Goal: Task Accomplishment & Management: Use online tool/utility

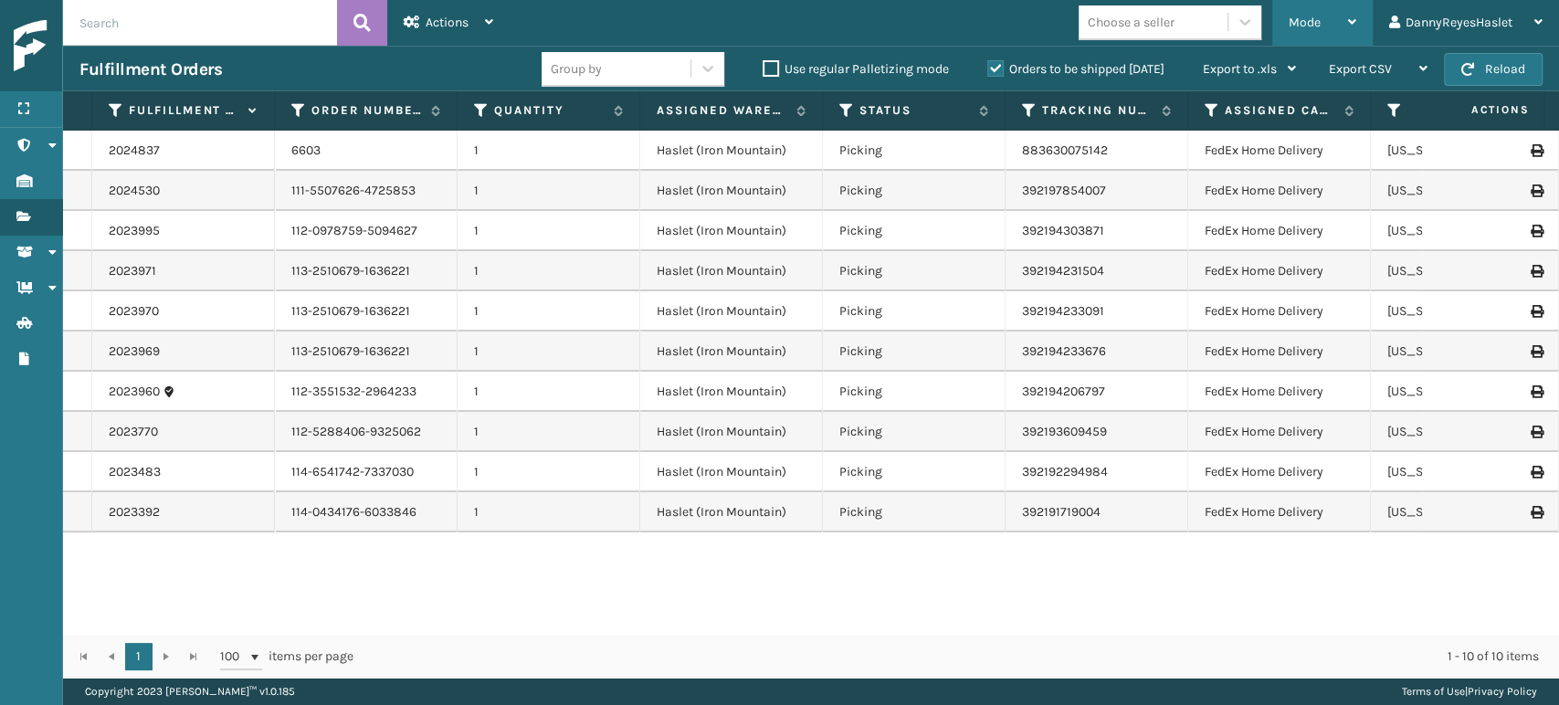
click at [1323, 34] on div "Mode" at bounding box center [1323, 23] width 68 height 46
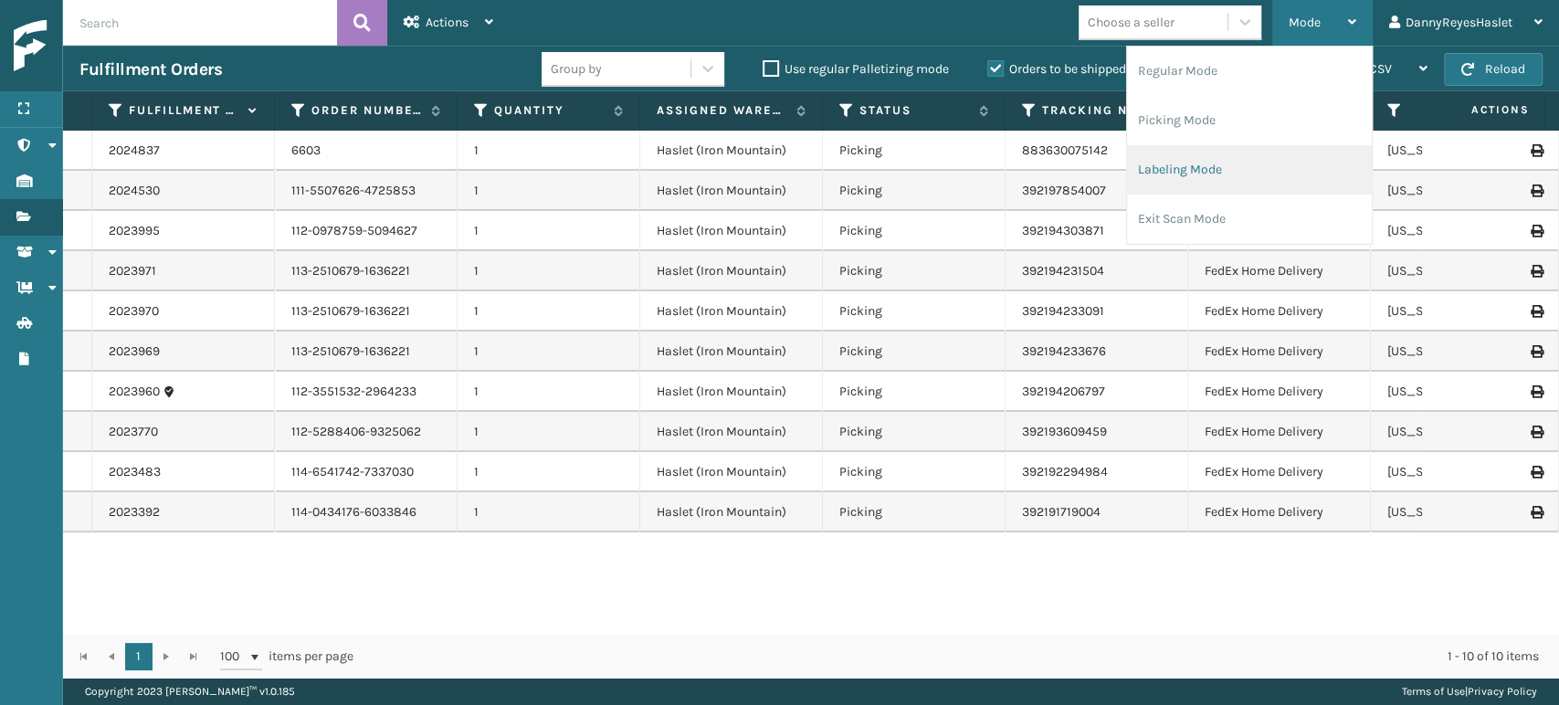
click at [1287, 169] on li "Labeling Mode" at bounding box center [1249, 169] width 245 height 49
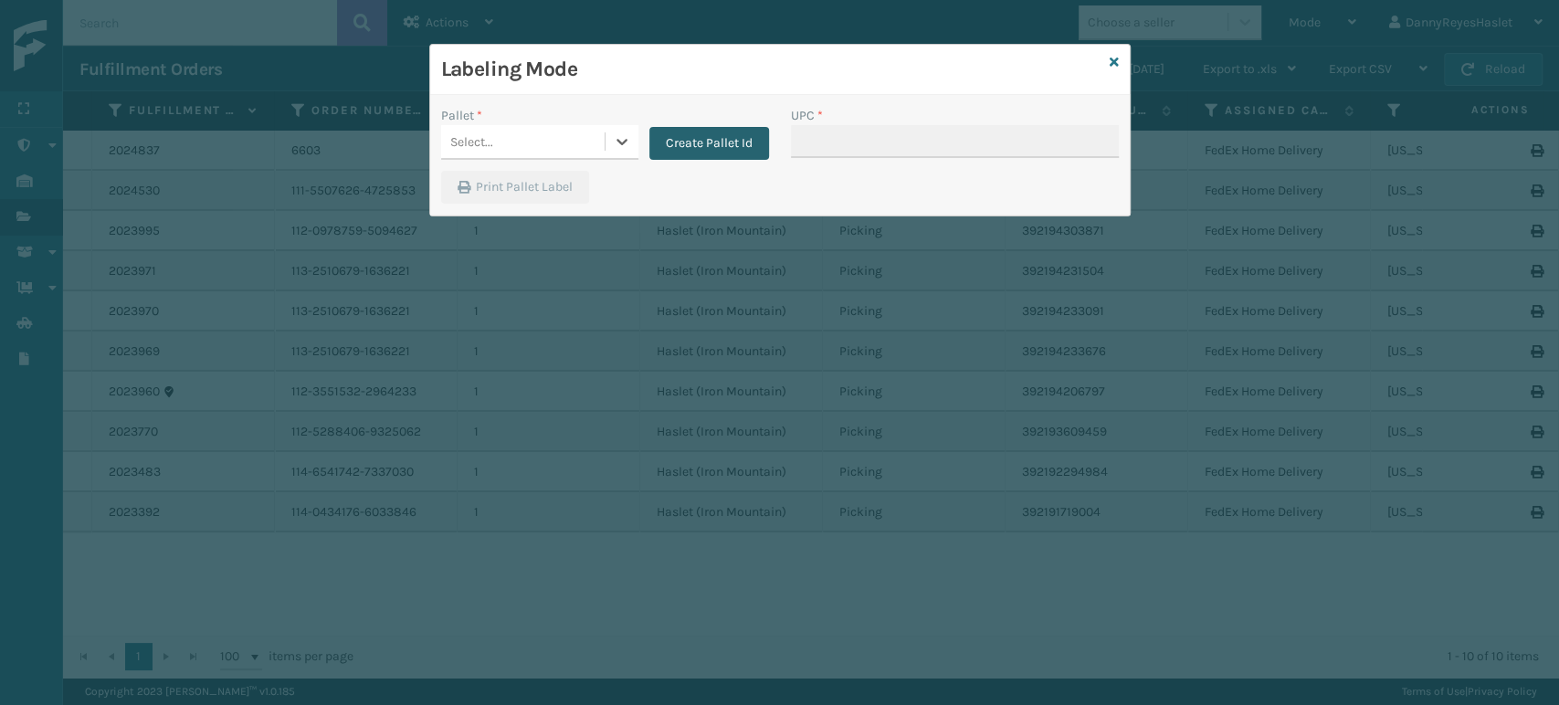
click at [738, 141] on button "Create Pallet Id" at bounding box center [709, 143] width 120 height 33
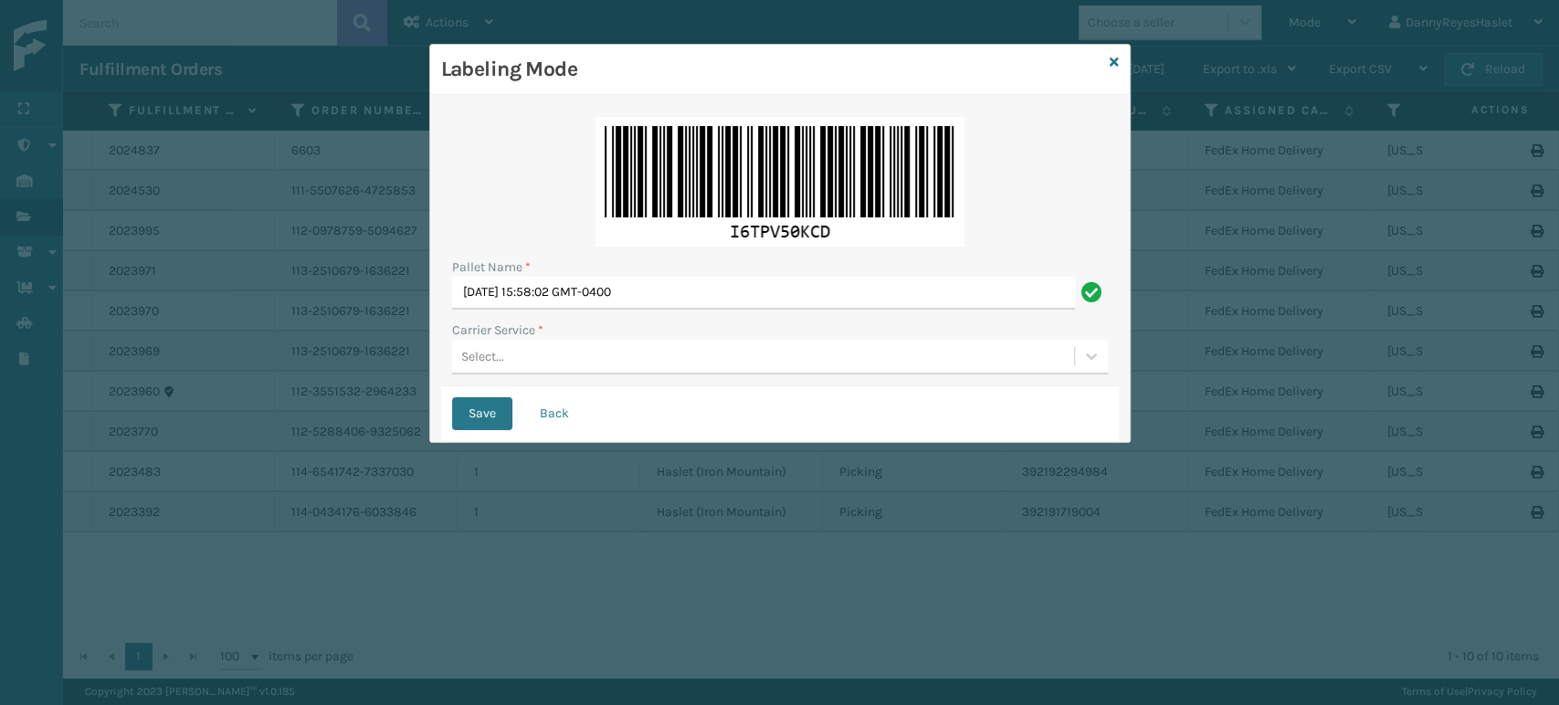
click at [533, 349] on div "Select..." at bounding box center [763, 357] width 622 height 30
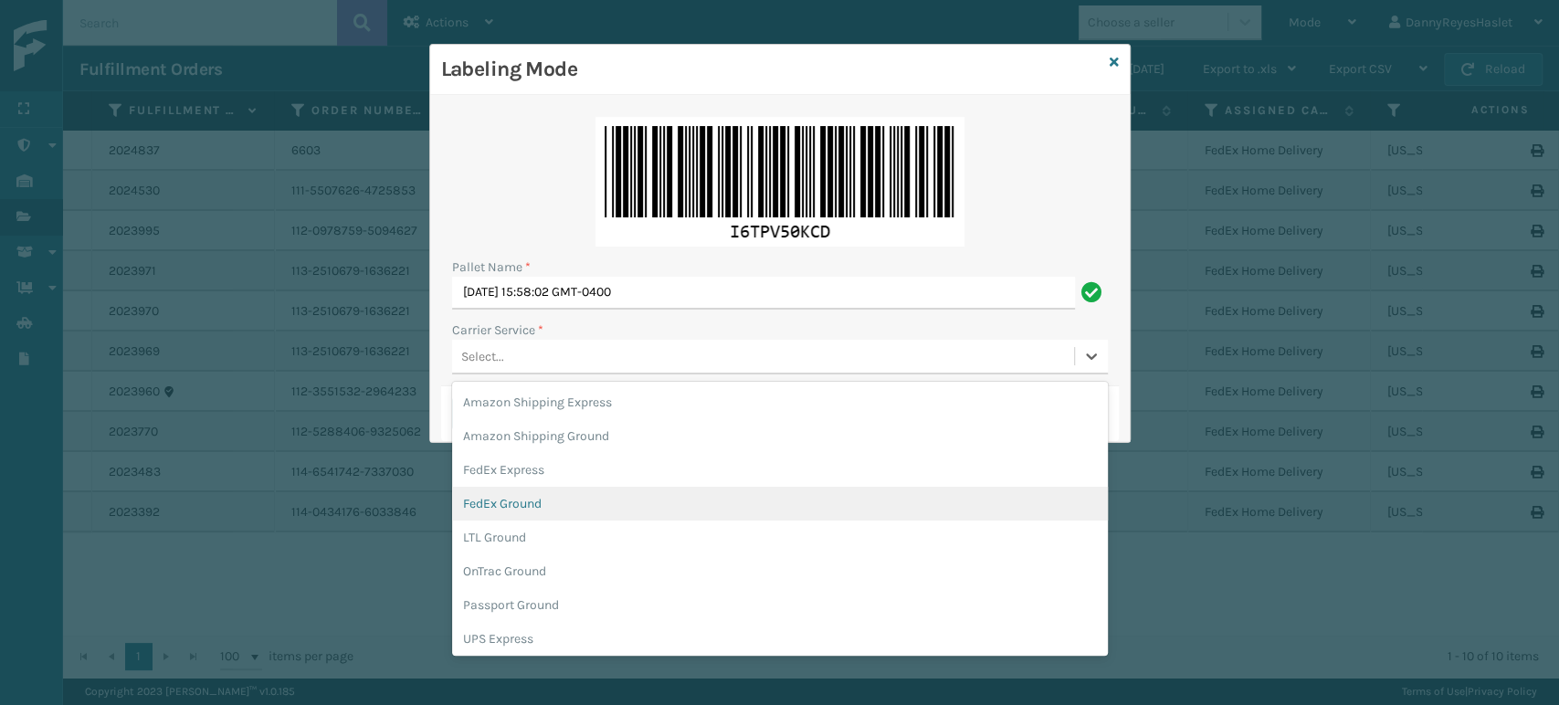
click at [531, 512] on div "FedEx Ground" at bounding box center [780, 504] width 656 height 34
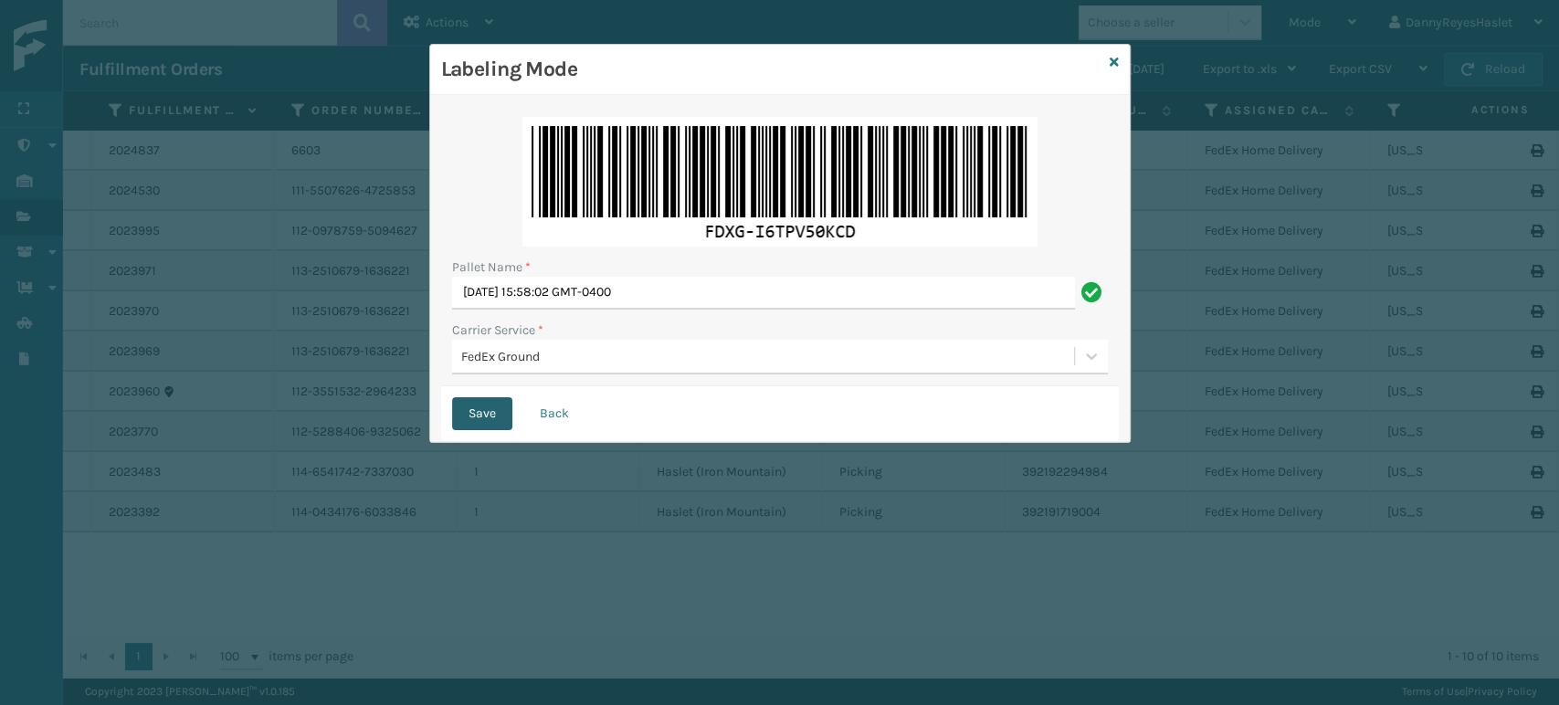
click at [478, 407] on button "Save" at bounding box center [482, 413] width 60 height 33
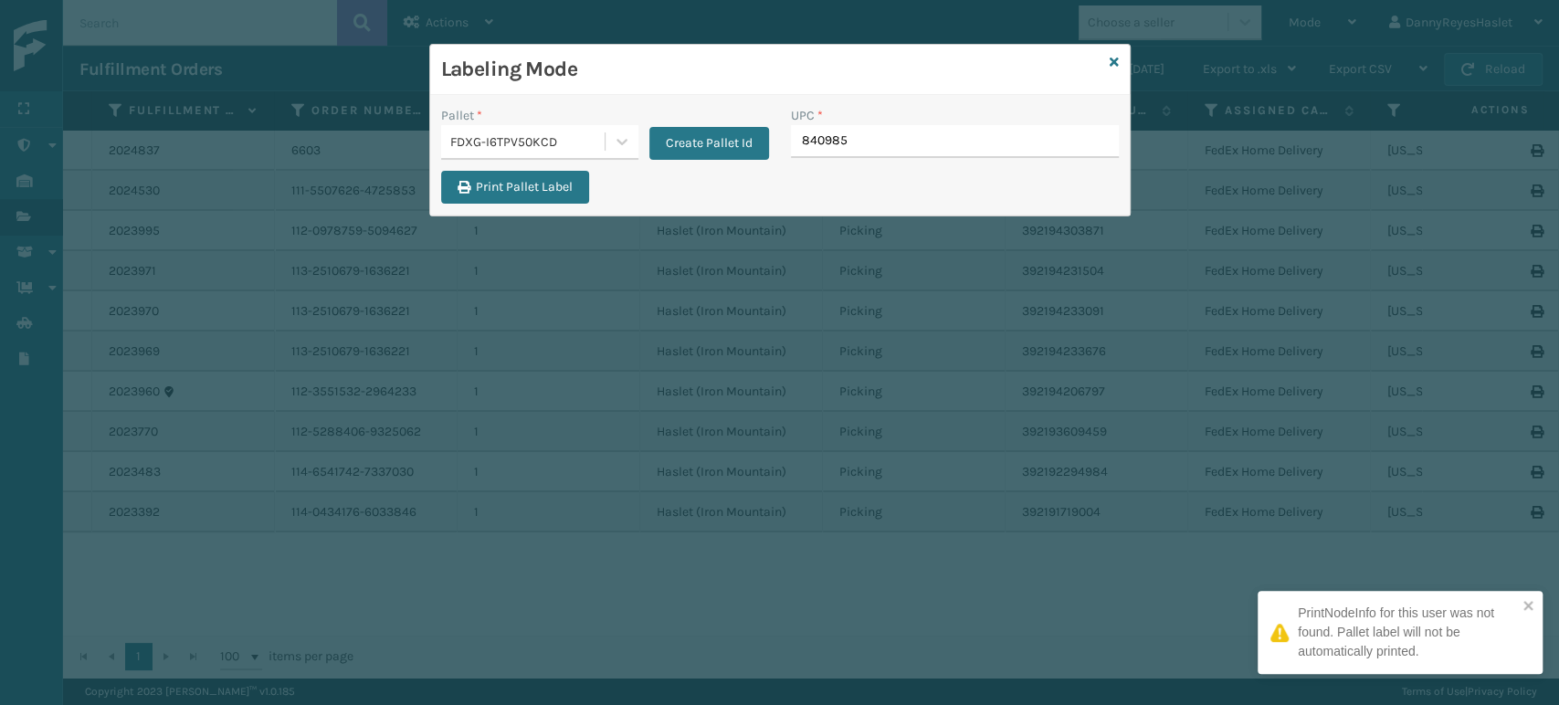
type input "8409851"
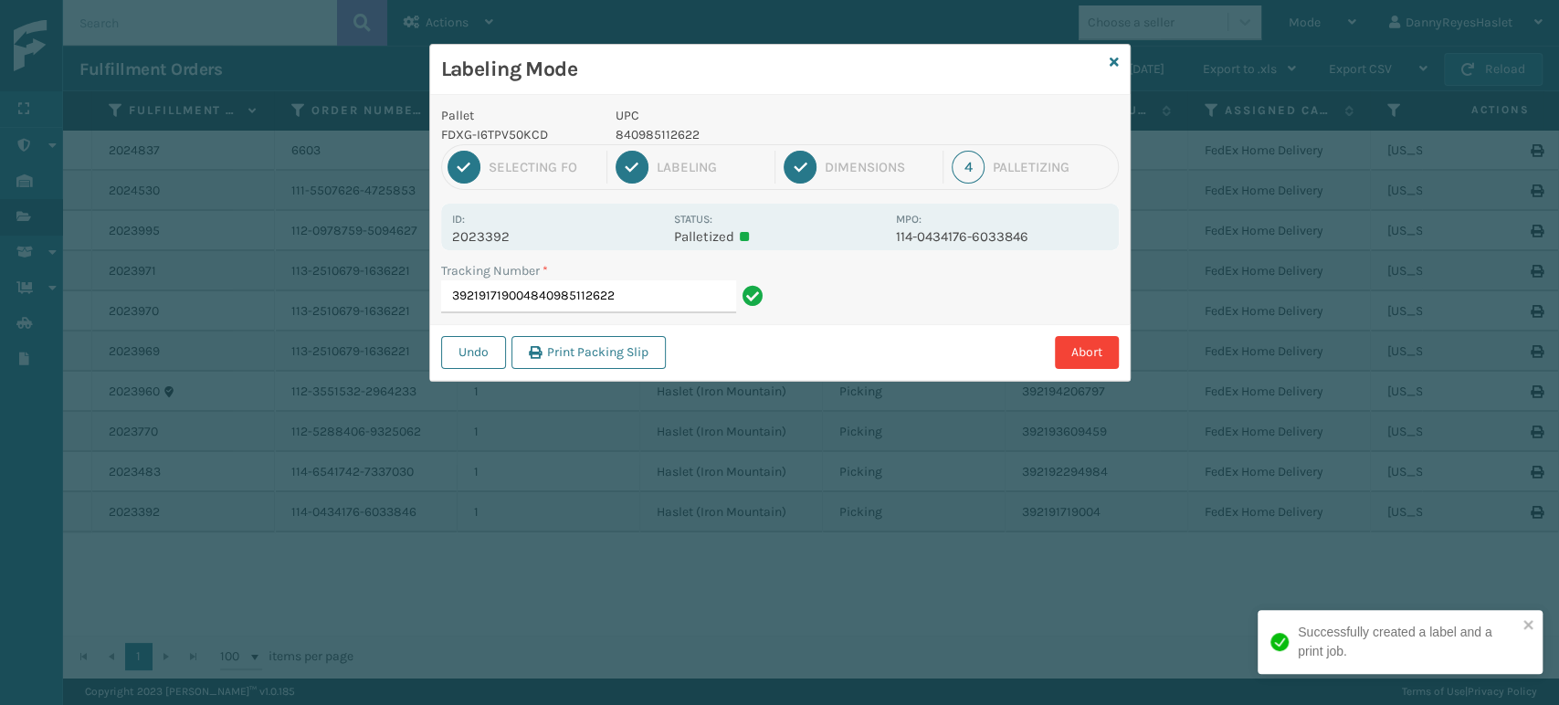
type input "392191719004840985112622"
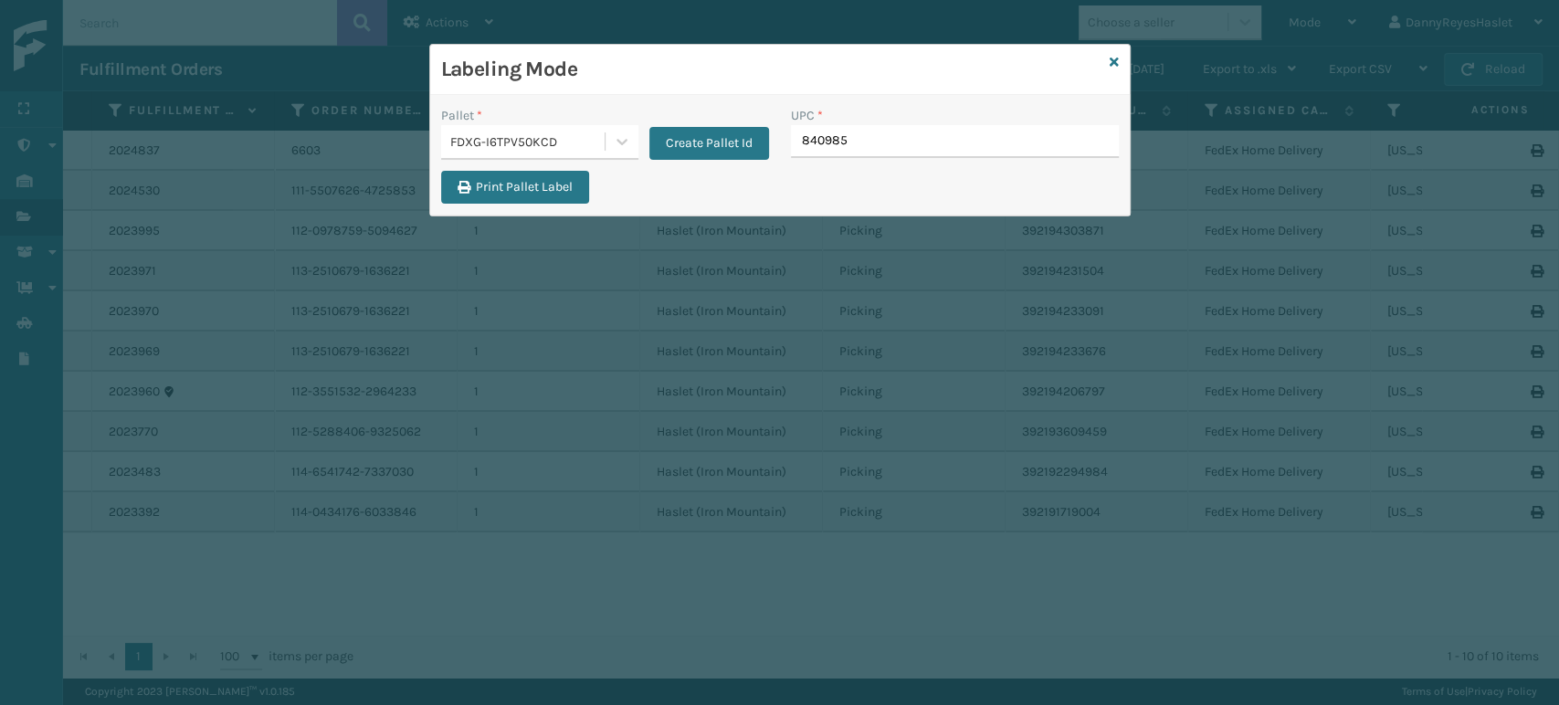
type input "8409851"
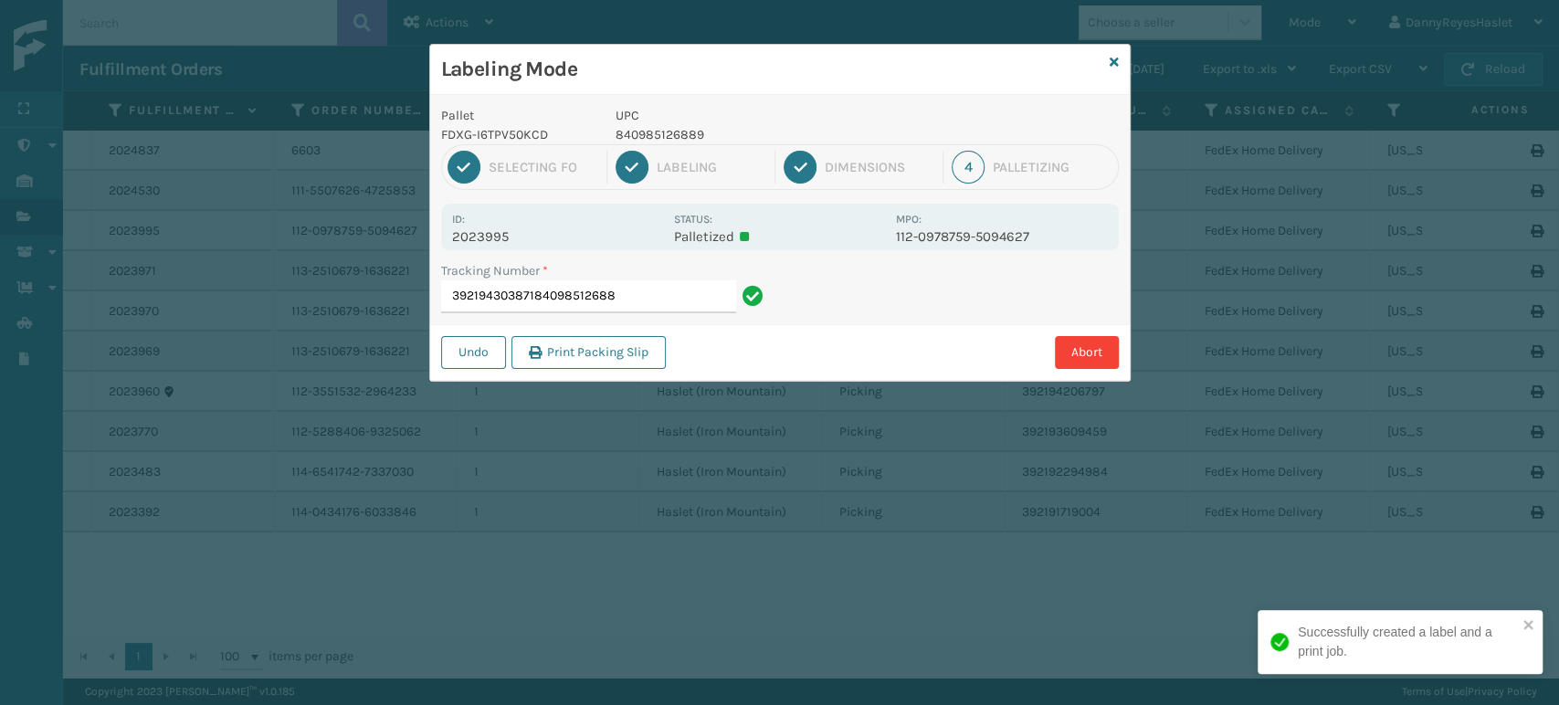
type input "392194303871840985126889"
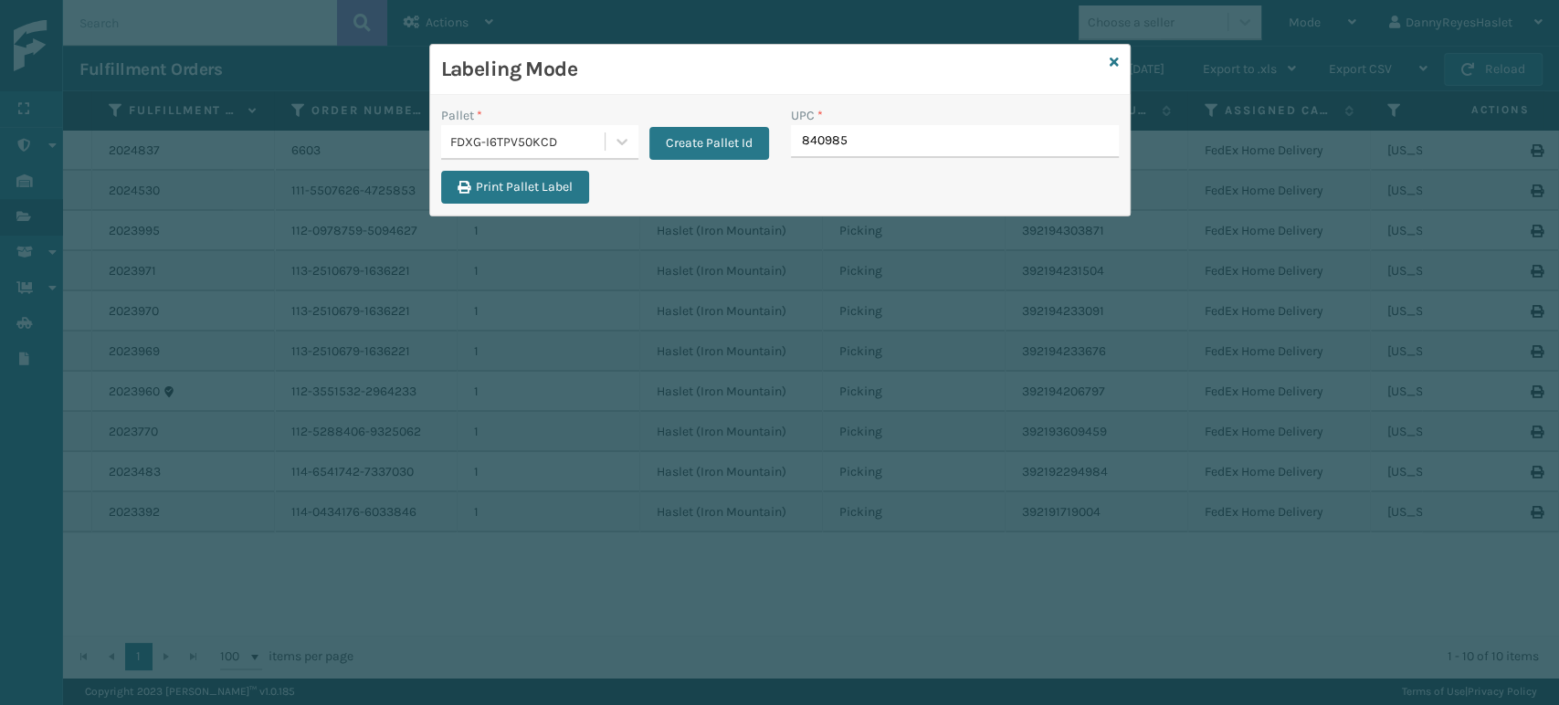
type input "8409851"
click at [1110, 53] on link at bounding box center [1114, 62] width 9 height 19
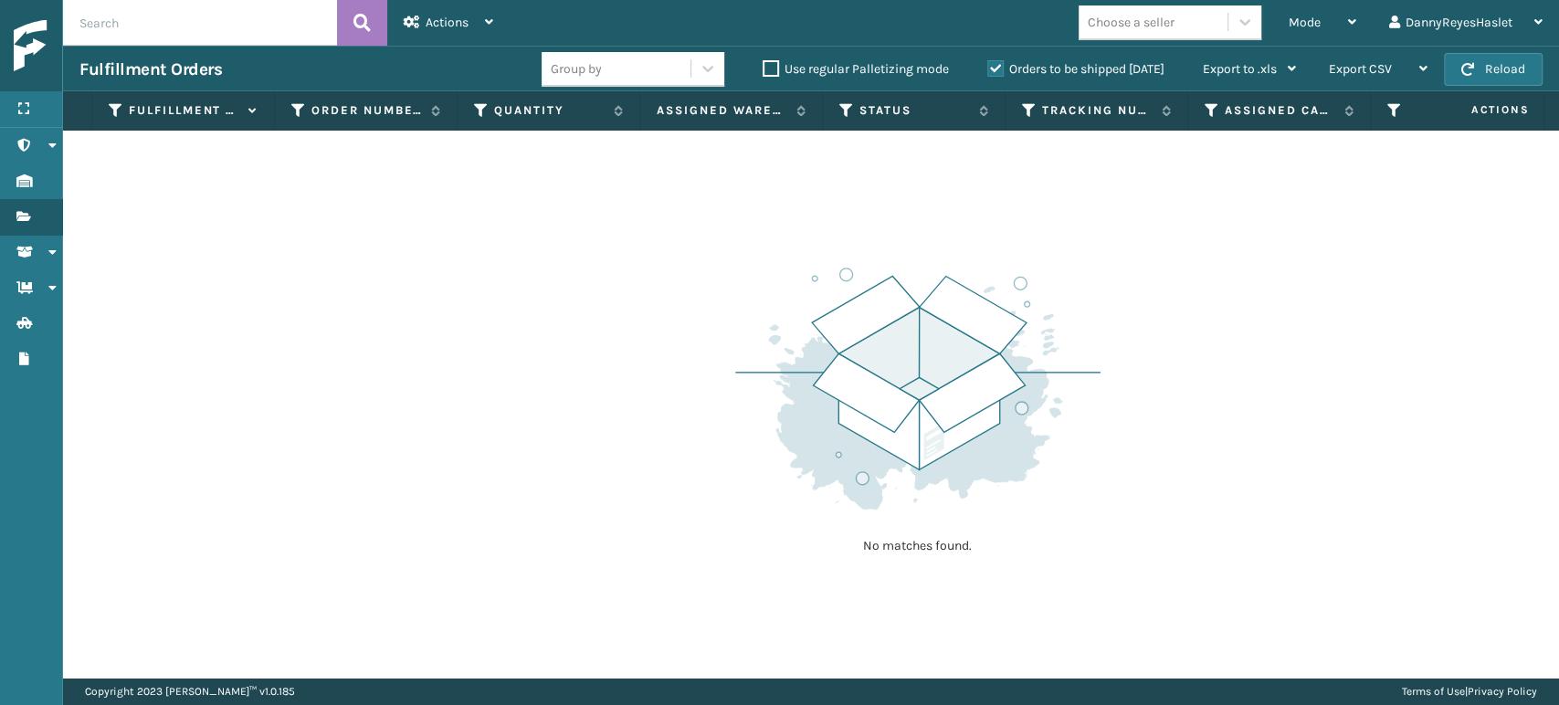
click at [1326, 20] on div "Mode" at bounding box center [1323, 23] width 68 height 46
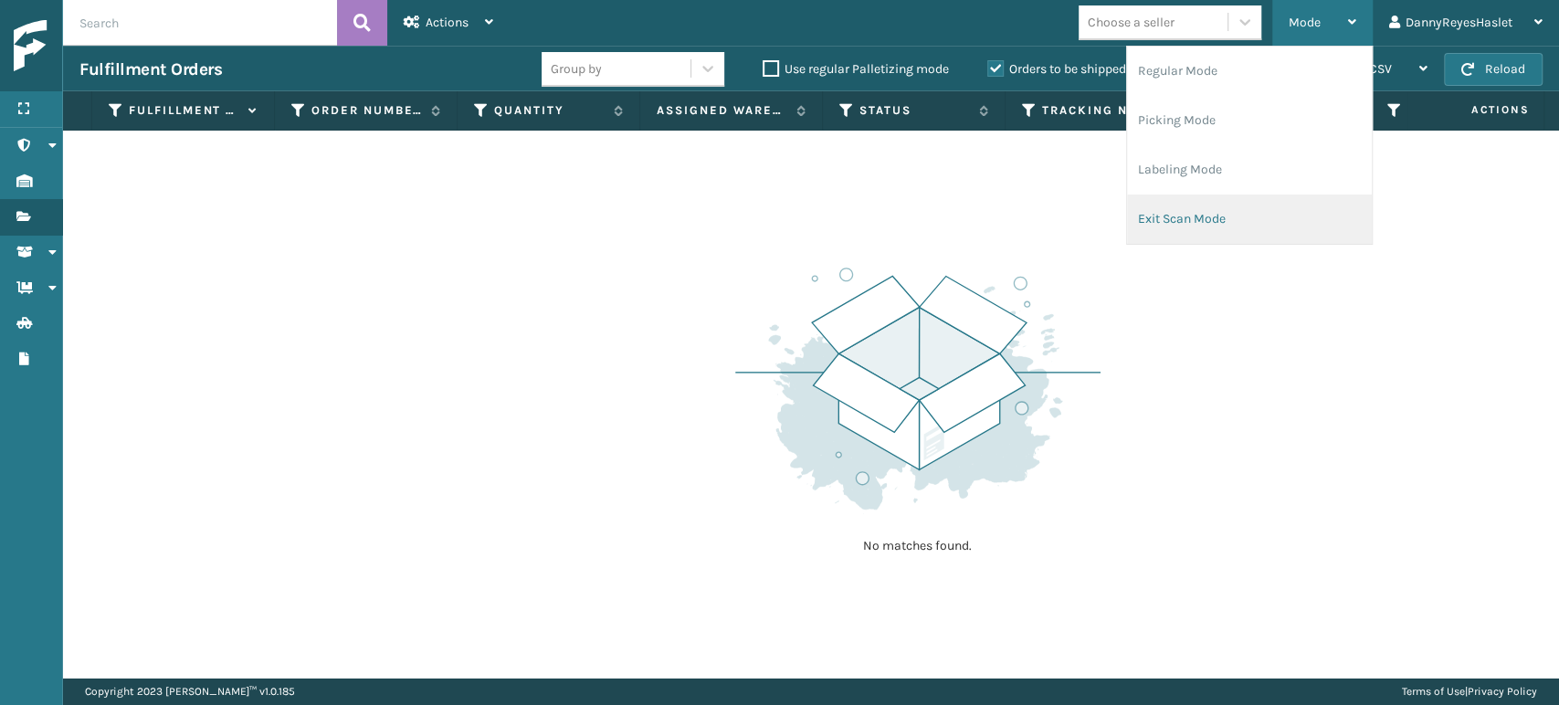
click at [1204, 221] on li "Exit Scan Mode" at bounding box center [1249, 219] width 245 height 49
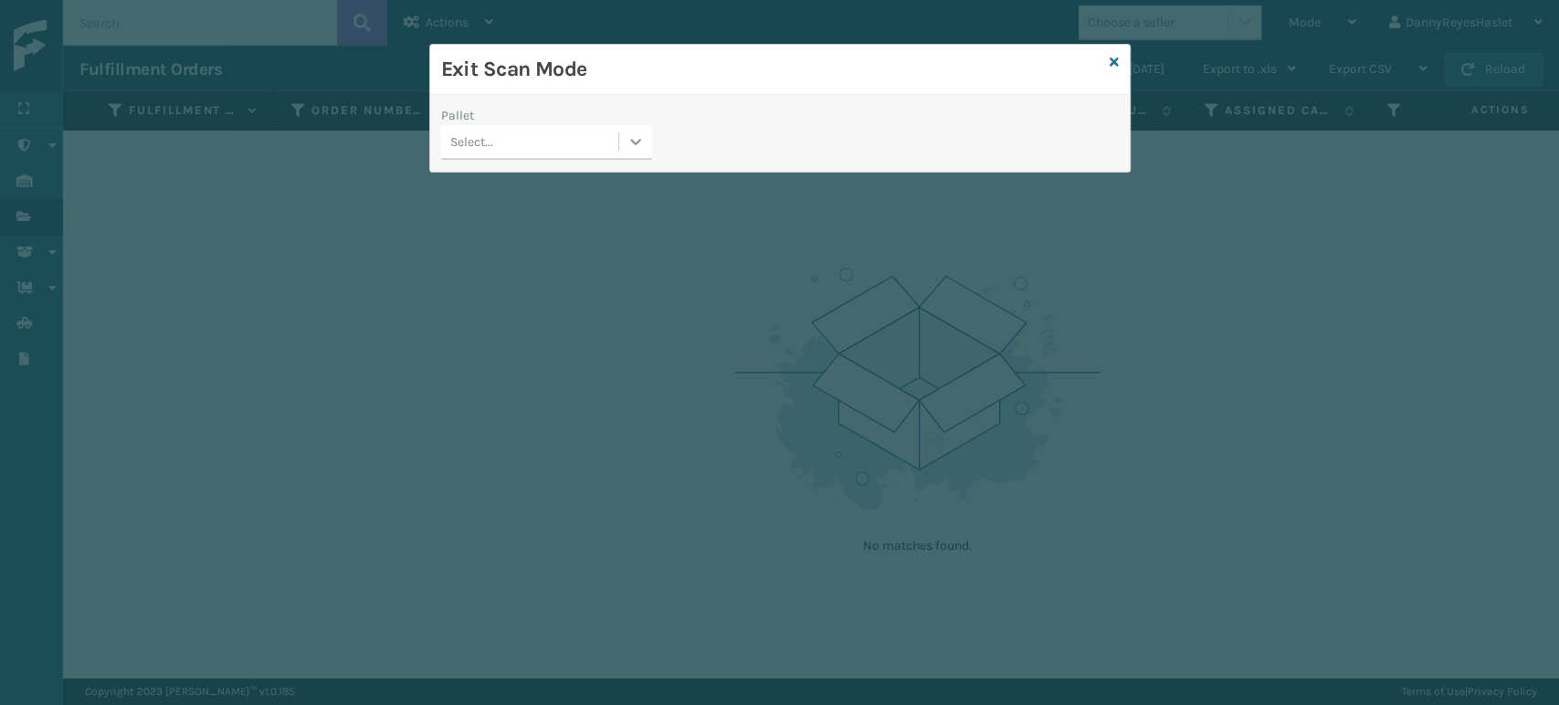
click at [627, 137] on icon at bounding box center [636, 141] width 18 height 18
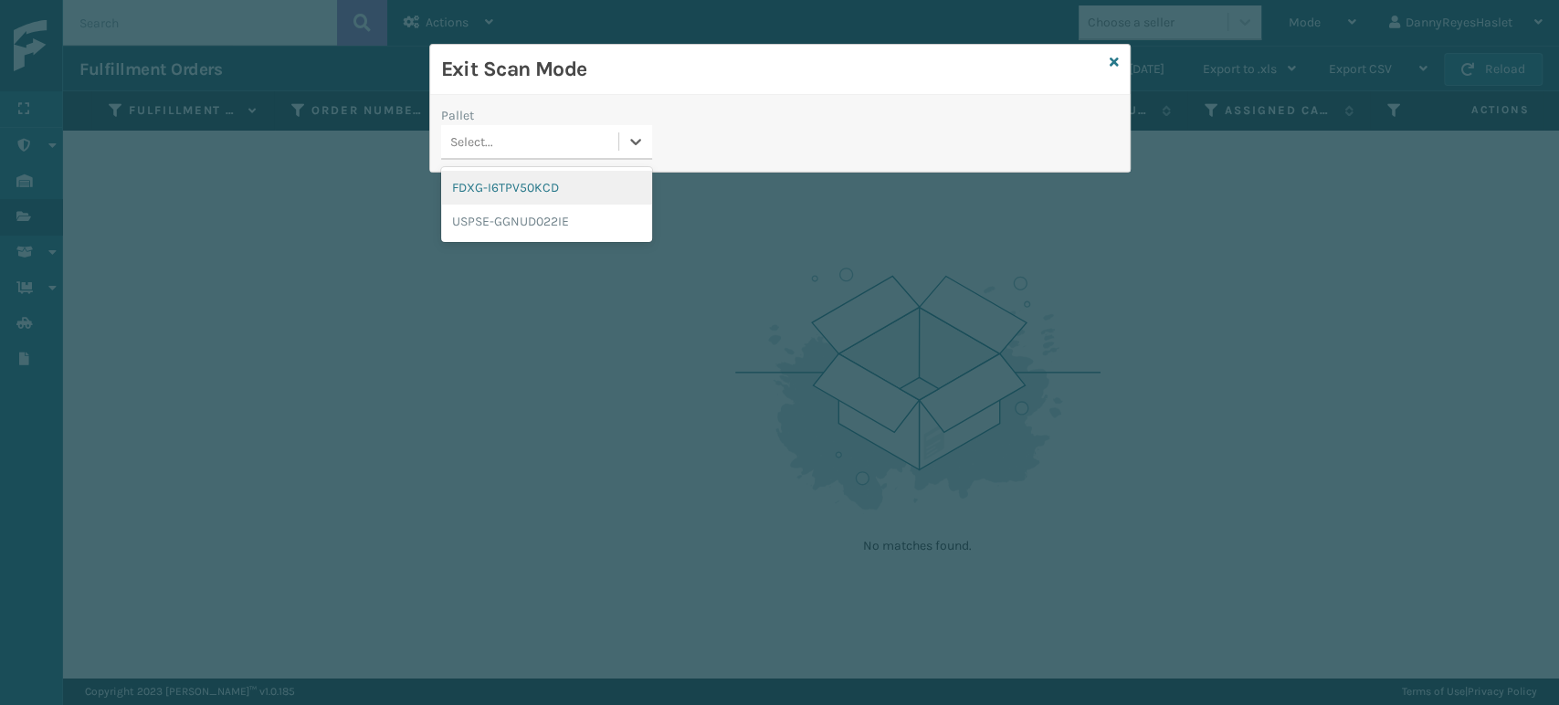
click at [605, 174] on div "FDXG-I6TPV50KCD" at bounding box center [546, 188] width 211 height 34
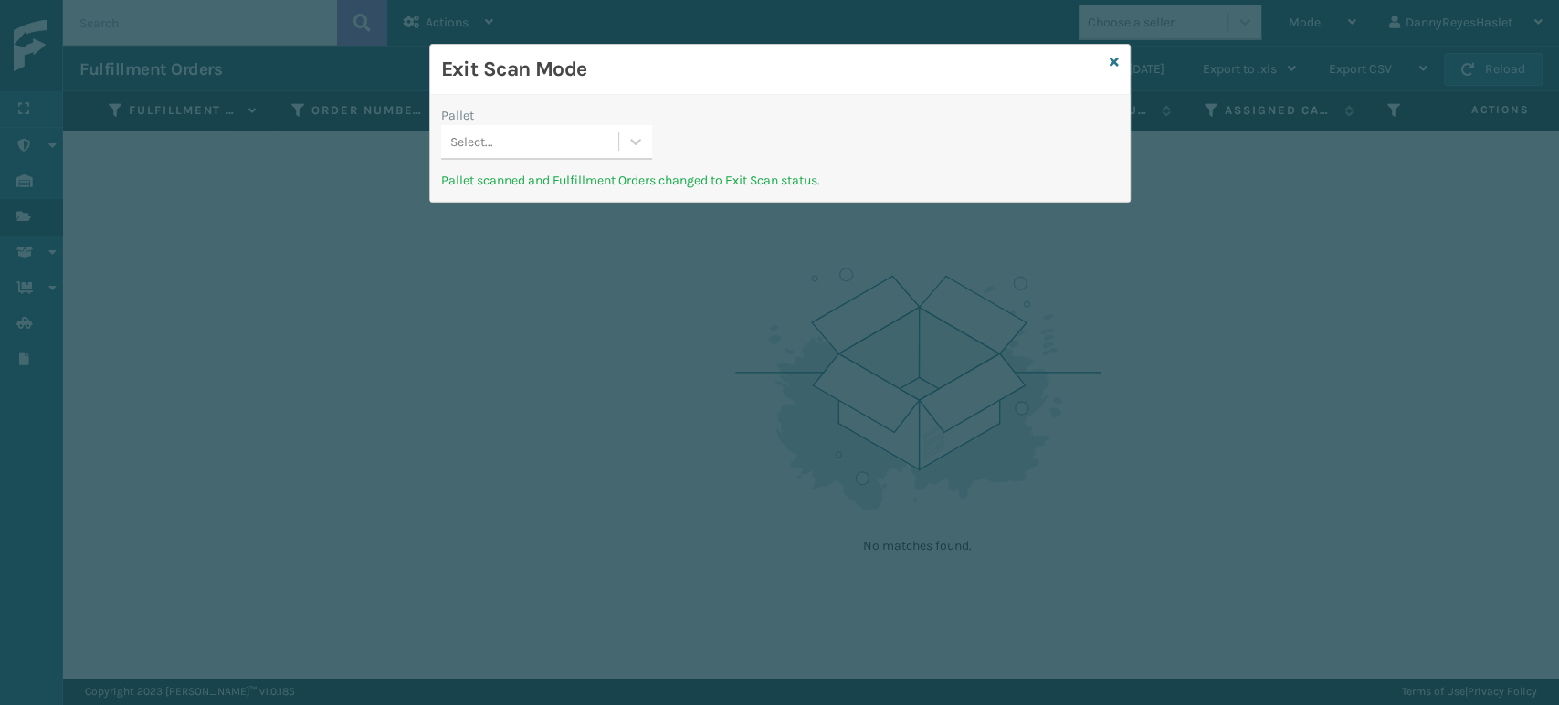
click at [1120, 53] on div "Exit Scan Mode" at bounding box center [780, 70] width 700 height 50
click at [1118, 58] on div "Exit Scan Mode" at bounding box center [780, 70] width 700 height 50
click at [1112, 58] on icon at bounding box center [1114, 62] width 9 height 13
